Goal: Task Accomplishment & Management: Complete application form

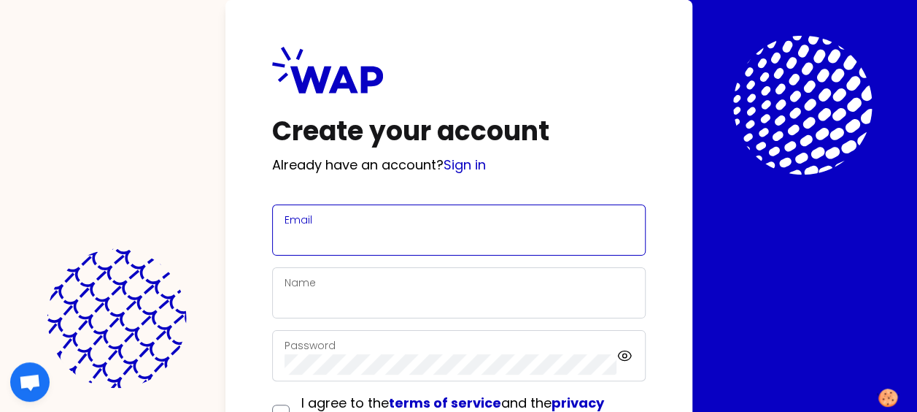
click at [318, 242] on input "Email" at bounding box center [459, 238] width 349 height 20
type input "[PERSON_NAME][EMAIL_ADDRESS][DOMAIN_NAME]"
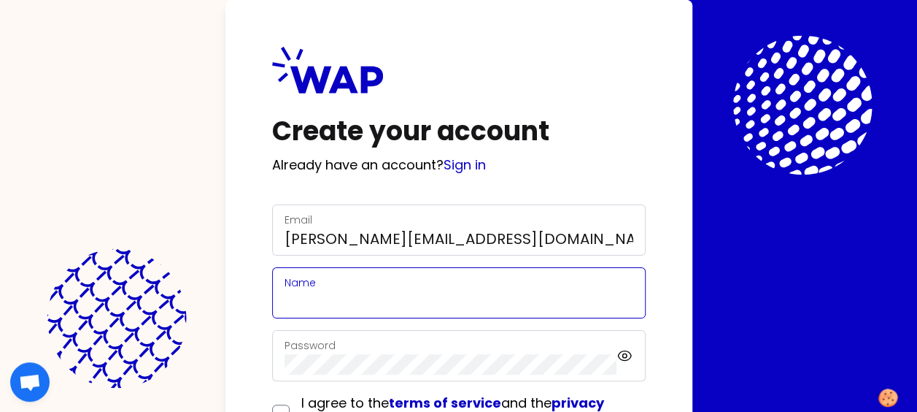
click at [348, 302] on input "Name" at bounding box center [459, 301] width 349 height 20
type input "Anouk Placet"
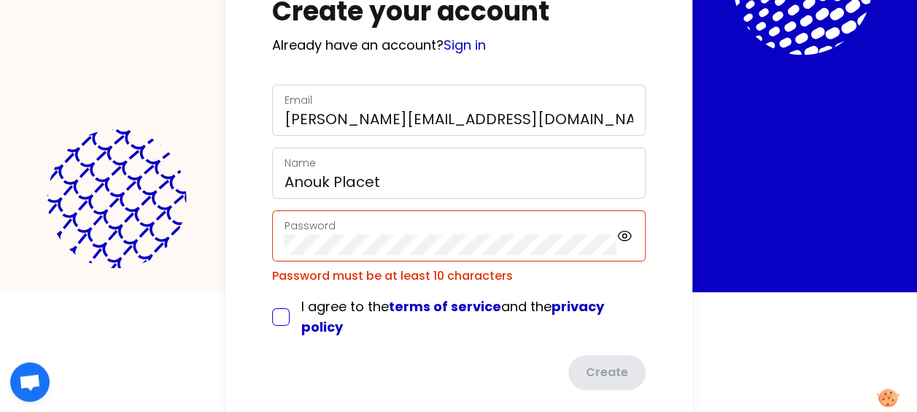
click at [288, 298] on div "I agree to the terms of service and the privacy policy" at bounding box center [459, 316] width 374 height 41
click at [274, 314] on input "checkbox" at bounding box center [281, 317] width 18 height 18
checkbox input "true"
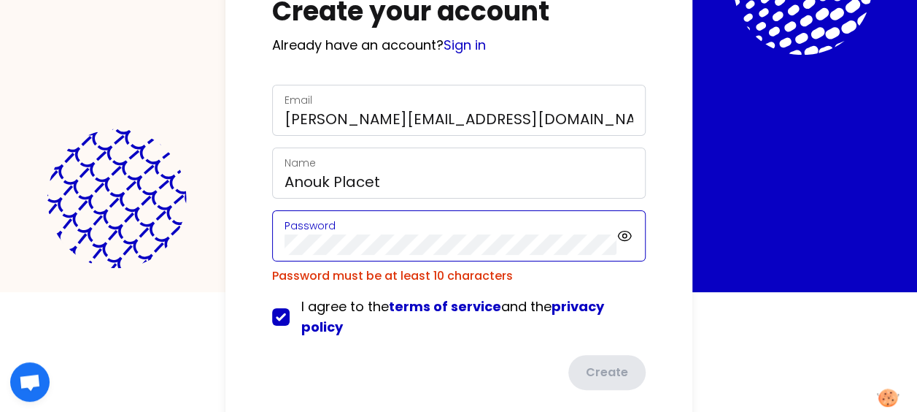
click at [242, 228] on div "Create your account Already have an account? Sign in Email [PERSON_NAME][EMAIL_…" at bounding box center [459, 158] width 467 height 556
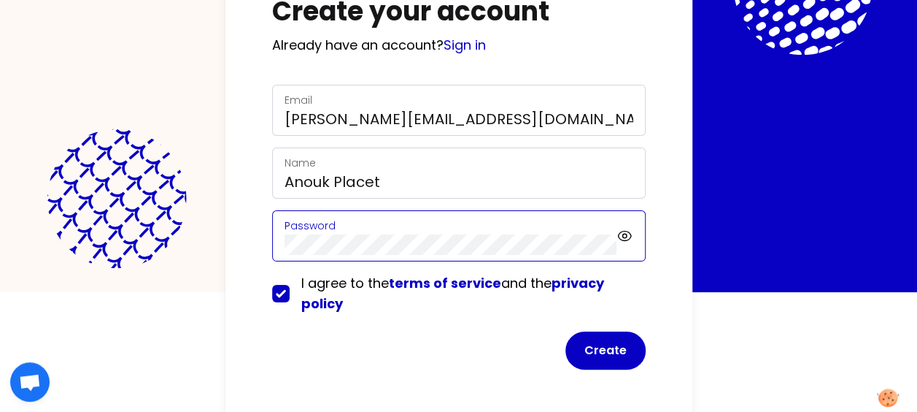
click button "Create" at bounding box center [606, 350] width 80 height 38
